Goal: Register for event/course

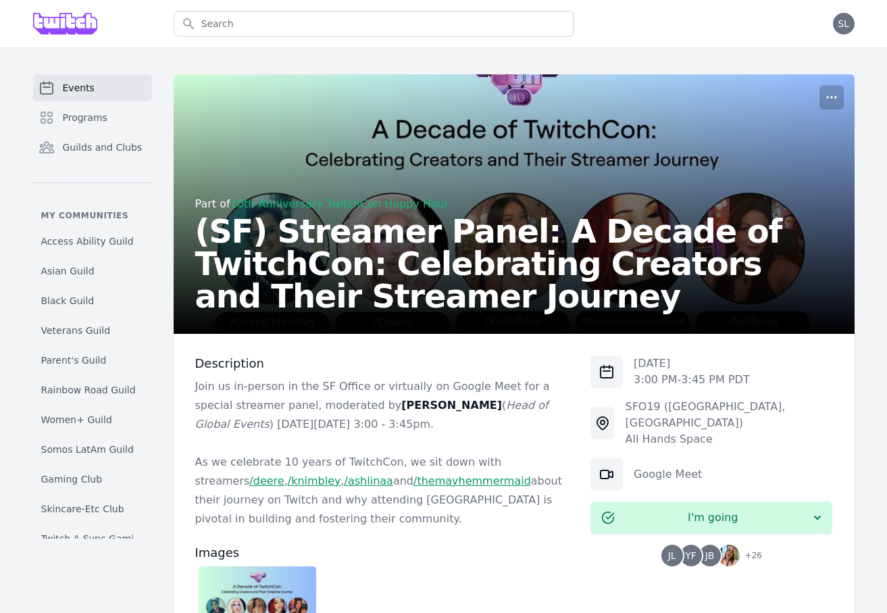
scroll to position [199, 0]
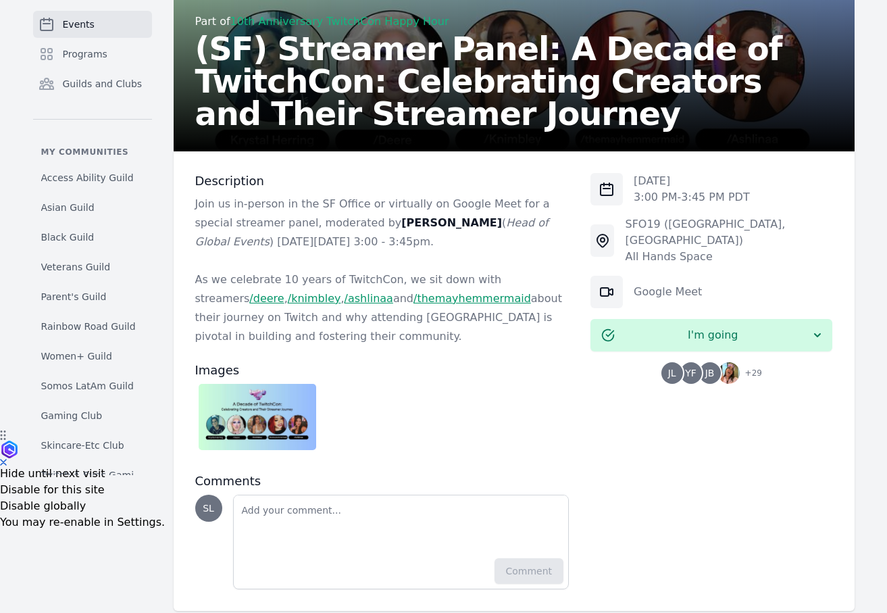
scroll to position [204, 0]
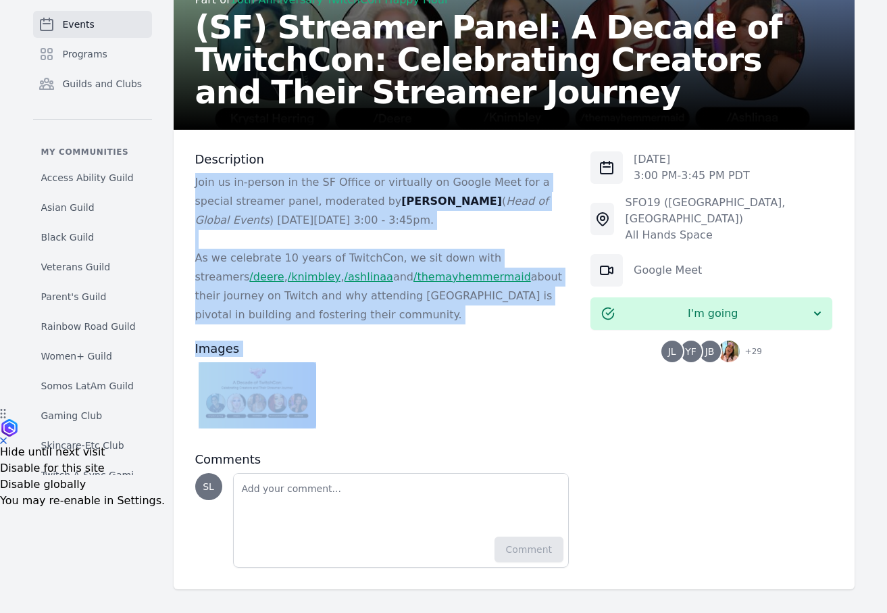
drag, startPoint x: 450, startPoint y: 154, endPoint x: 436, endPoint y: 405, distance: 251.6
click at [436, 405] on div "Description Join us in-person in the SF Office or virtually on Google Meet for …" at bounding box center [382, 359] width 374 height 416
click at [436, 405] on div at bounding box center [382, 398] width 374 height 73
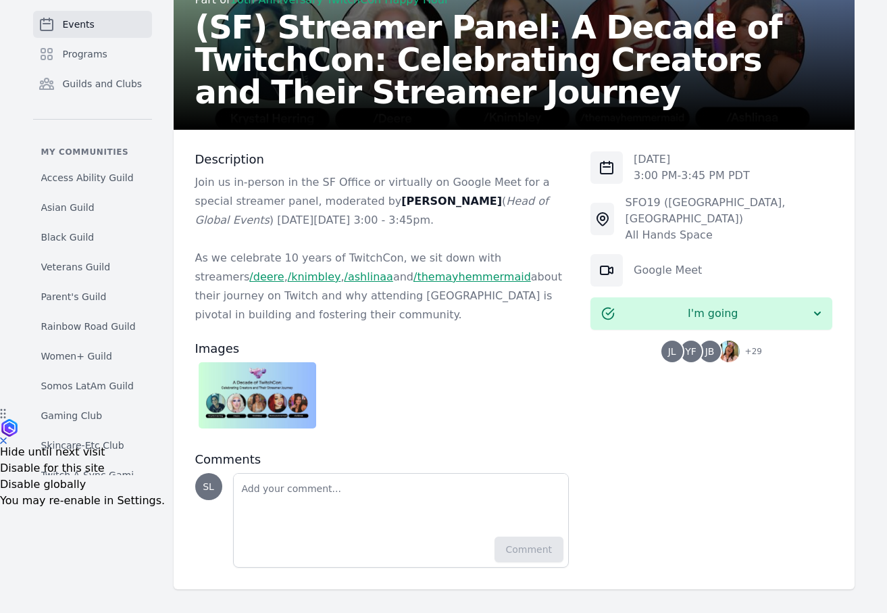
click at [690, 346] on span "YF" at bounding box center [690, 350] width 11 height 9
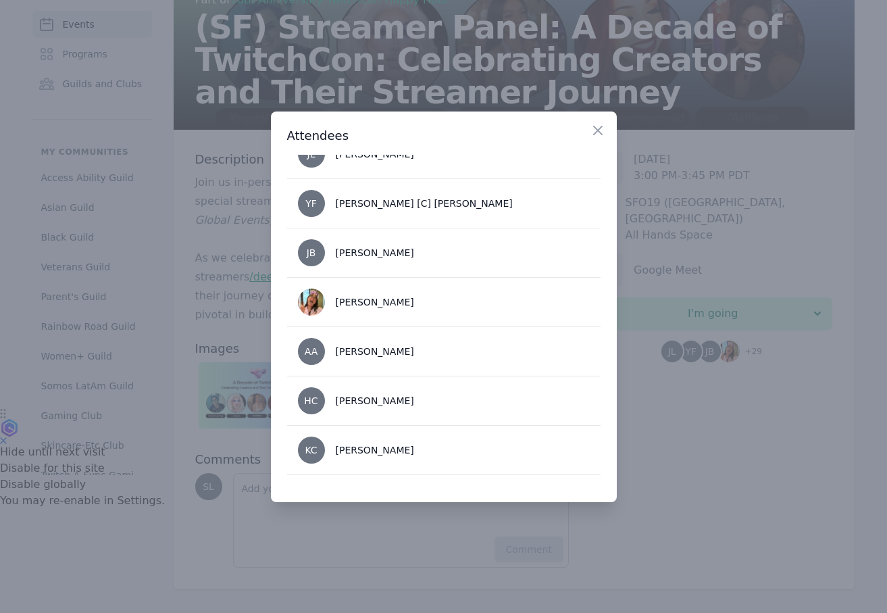
scroll to position [31, 0]
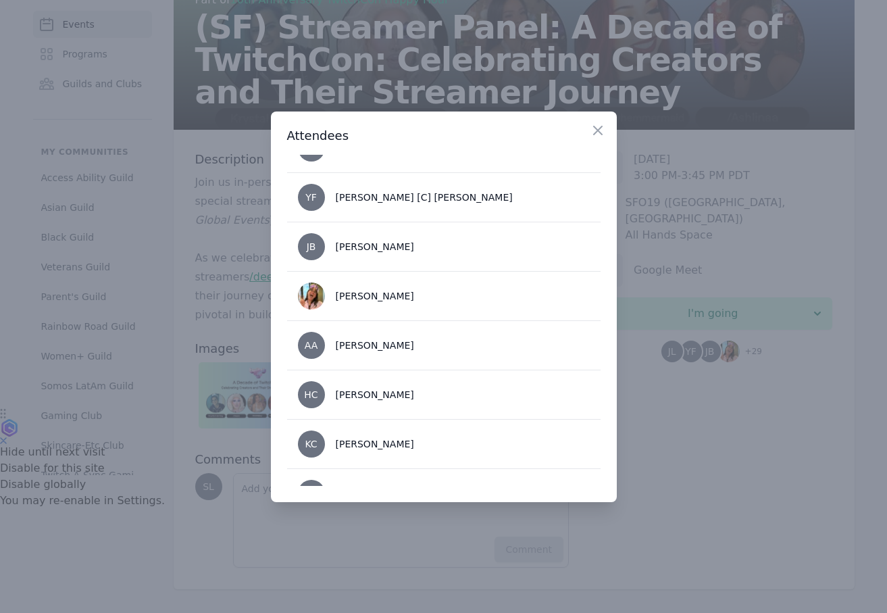
click at [228, 210] on div at bounding box center [443, 306] width 887 height 613
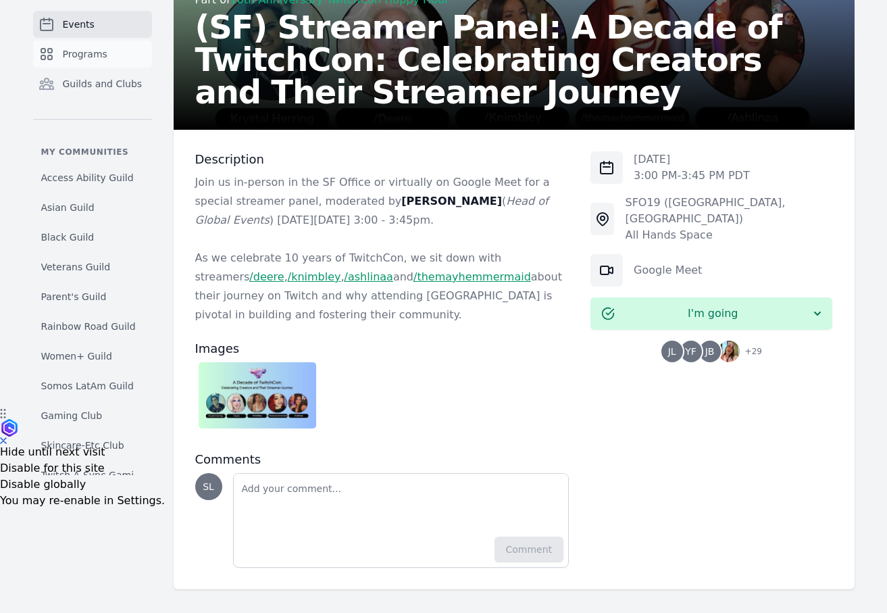
click at [109, 59] on link "Programs" at bounding box center [92, 54] width 119 height 27
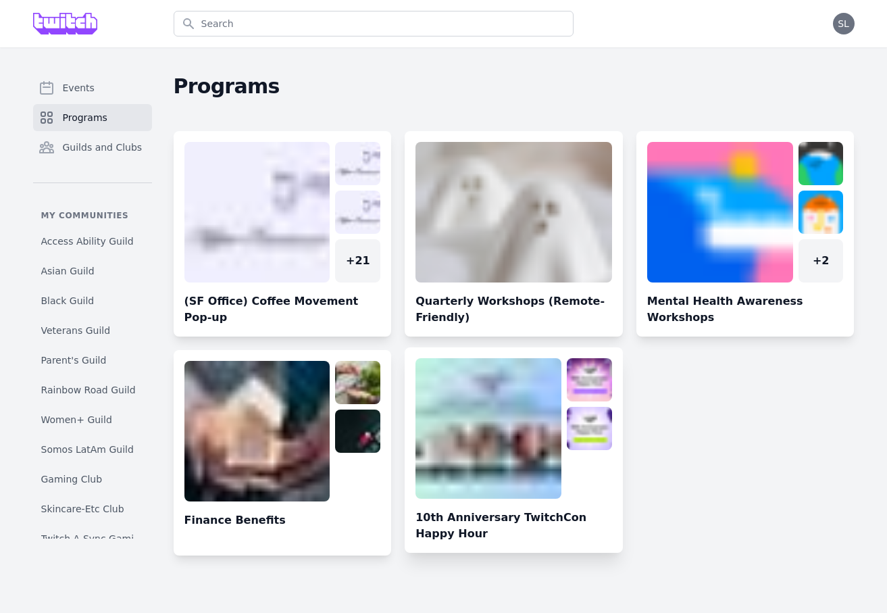
click at [471, 430] on link at bounding box center [514, 455] width 218 height 195
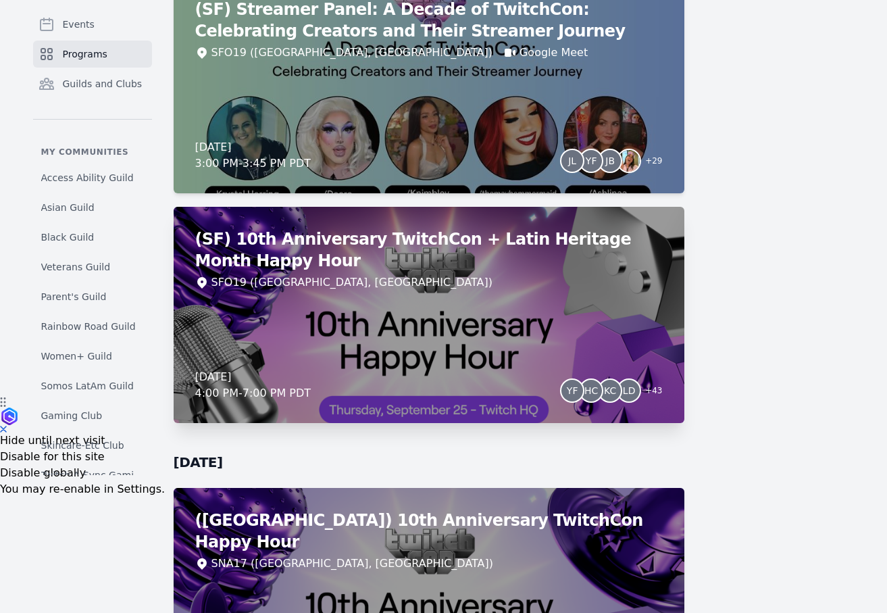
scroll to position [170, 0]
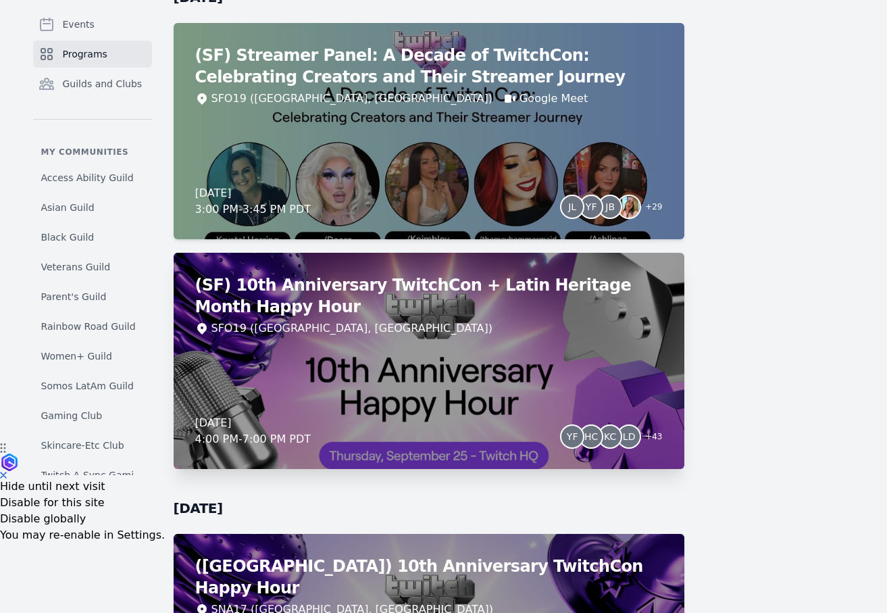
click at [530, 332] on div "SFO19 ([GEOGRAPHIC_DATA], [GEOGRAPHIC_DATA])" at bounding box center [428, 328] width 467 height 16
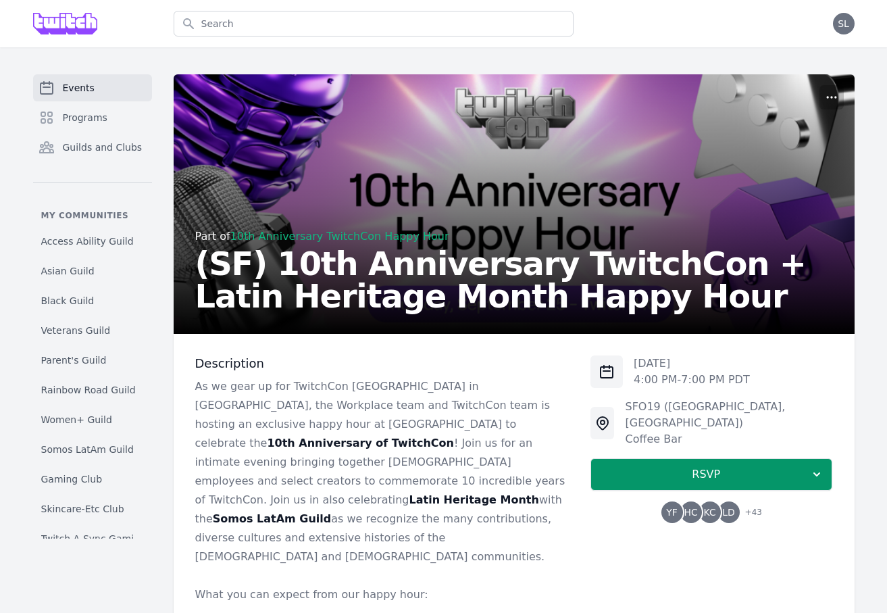
click at [715, 505] on span "KC" at bounding box center [710, 512] width 22 height 22
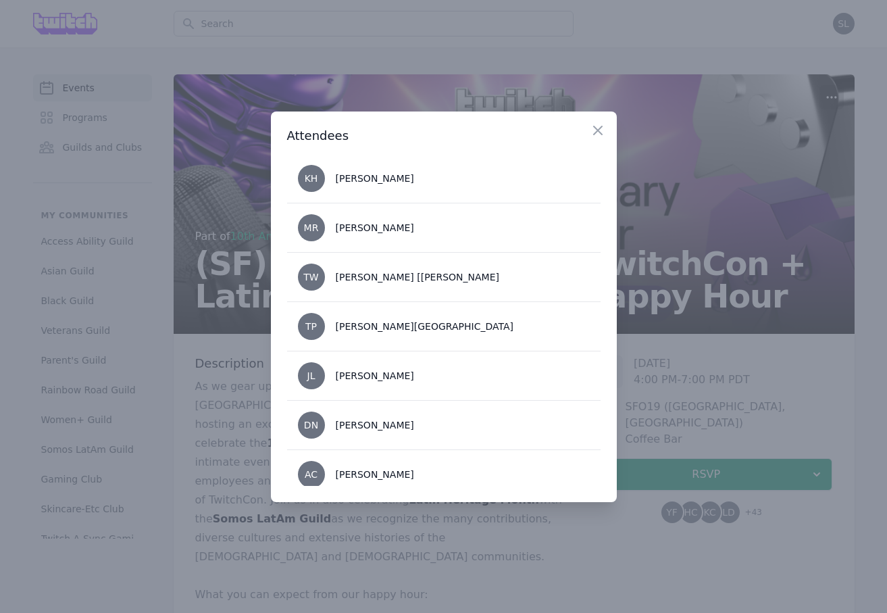
scroll to position [453, 0]
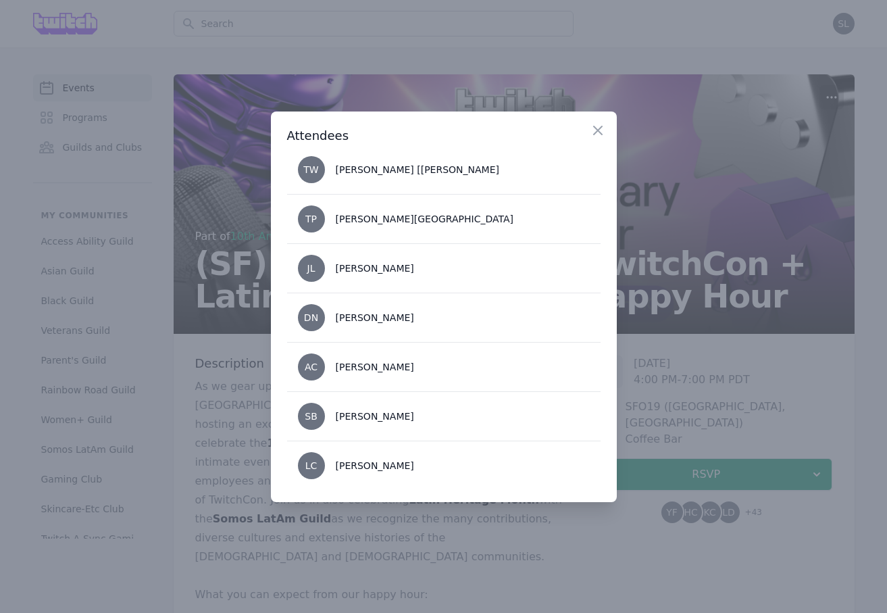
click at [675, 195] on div at bounding box center [443, 306] width 887 height 613
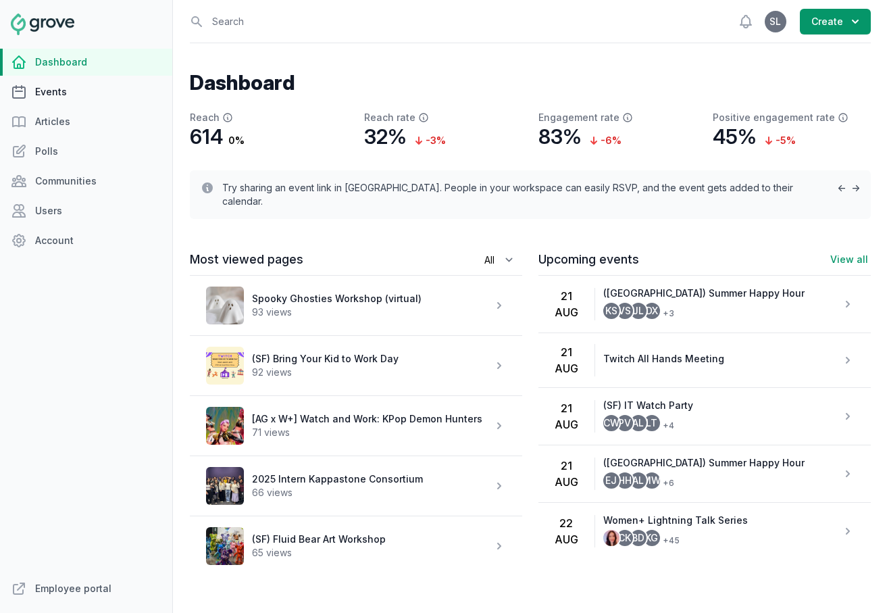
click at [61, 102] on link "Events" at bounding box center [86, 91] width 172 height 27
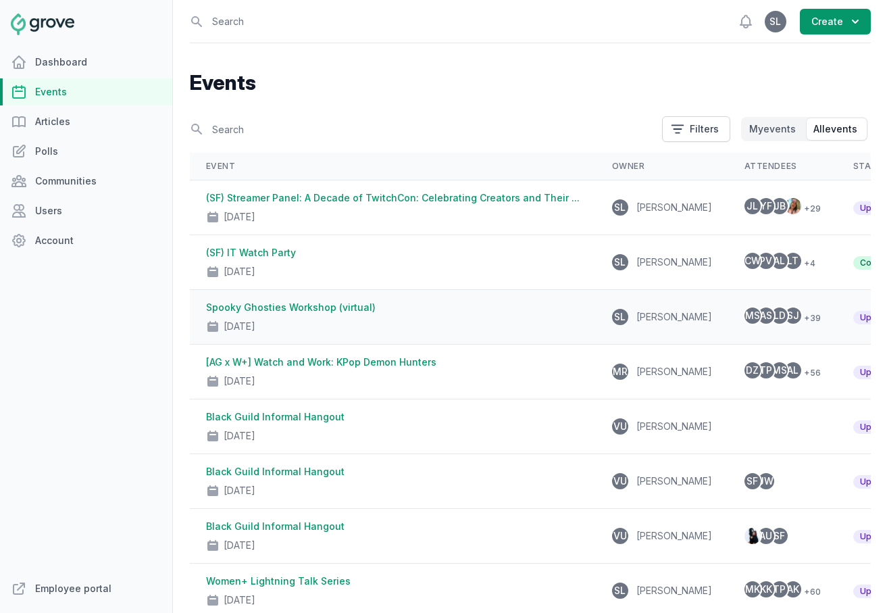
click at [482, 305] on div "Spooky Ghosties Workshop (virtual) Oct 3, 2025" at bounding box center [393, 317] width 374 height 32
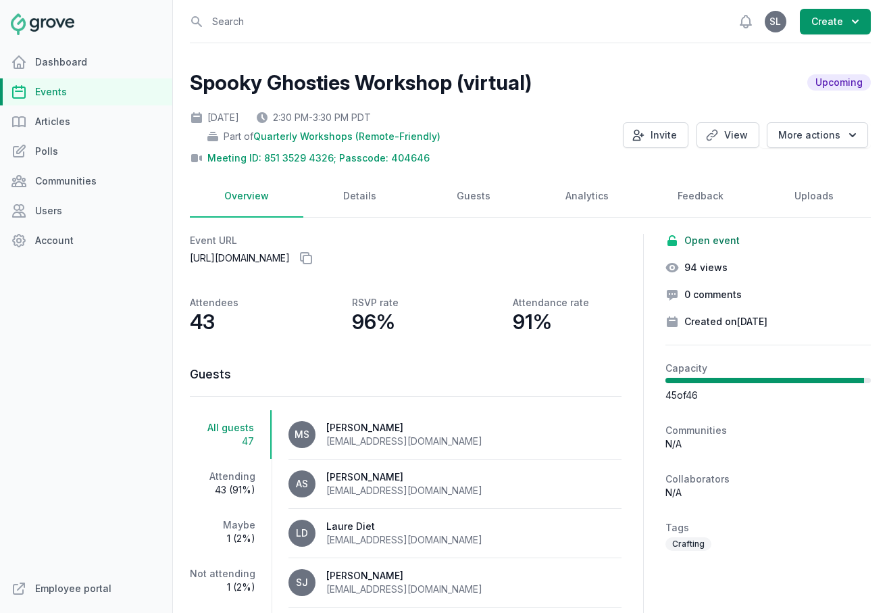
click at [77, 92] on link "Events" at bounding box center [86, 91] width 172 height 27
